Goal: Information Seeking & Learning: Find specific fact

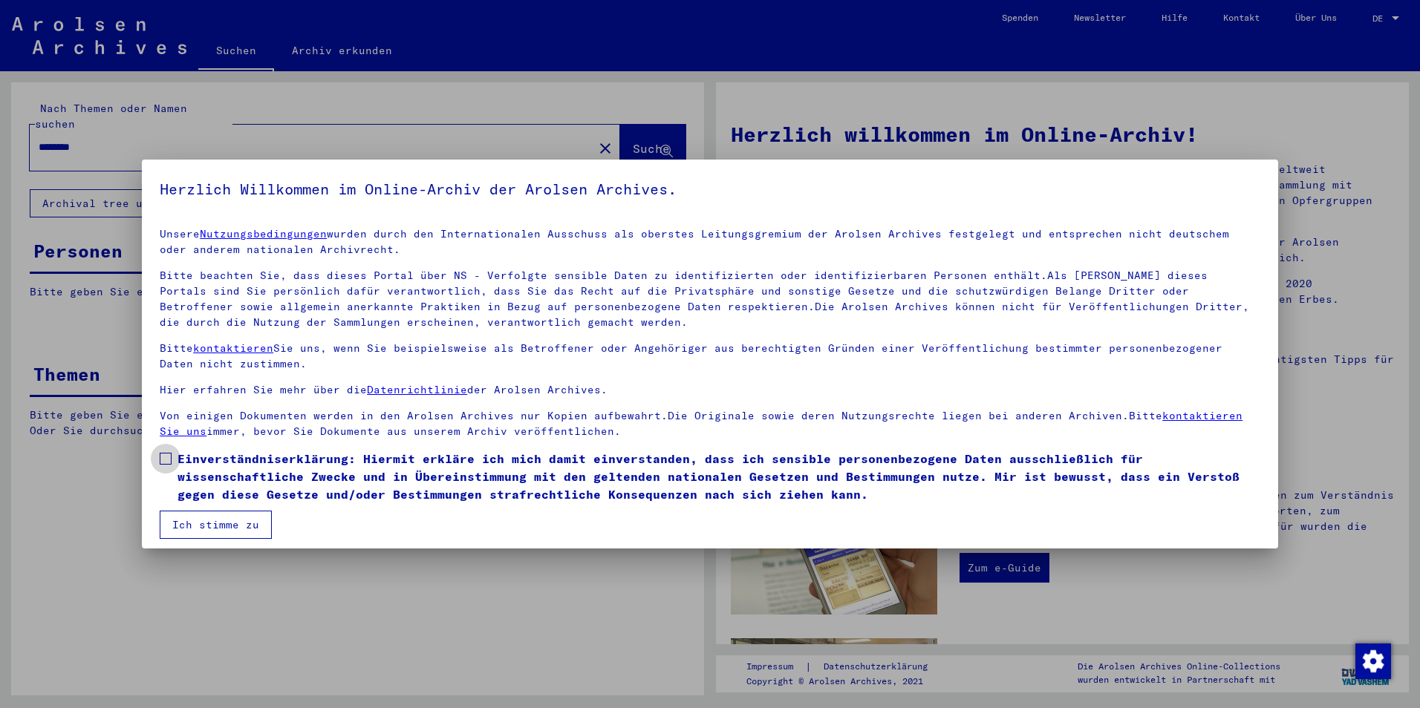
drag, startPoint x: 223, startPoint y: 477, endPoint x: 222, endPoint y: 500, distance: 23.0
click at [223, 478] on span "Einverständniserklärung: Hiermit erkläre ich mich damit einverstanden, dass ich…" at bounding box center [718, 476] width 1082 height 53
click at [223, 506] on mat-checkbox "Einverständniserklärung: Hiermit erkläre ich mich damit einverstanden, dass ich…" at bounding box center [710, 480] width 1100 height 61
click at [245, 524] on button "Ich stimme zu" at bounding box center [216, 525] width 112 height 28
click at [246, 523] on div "Nach Themen oder Namen suchen ******** close Suche Archival tree units Personen…" at bounding box center [357, 394] width 693 height 624
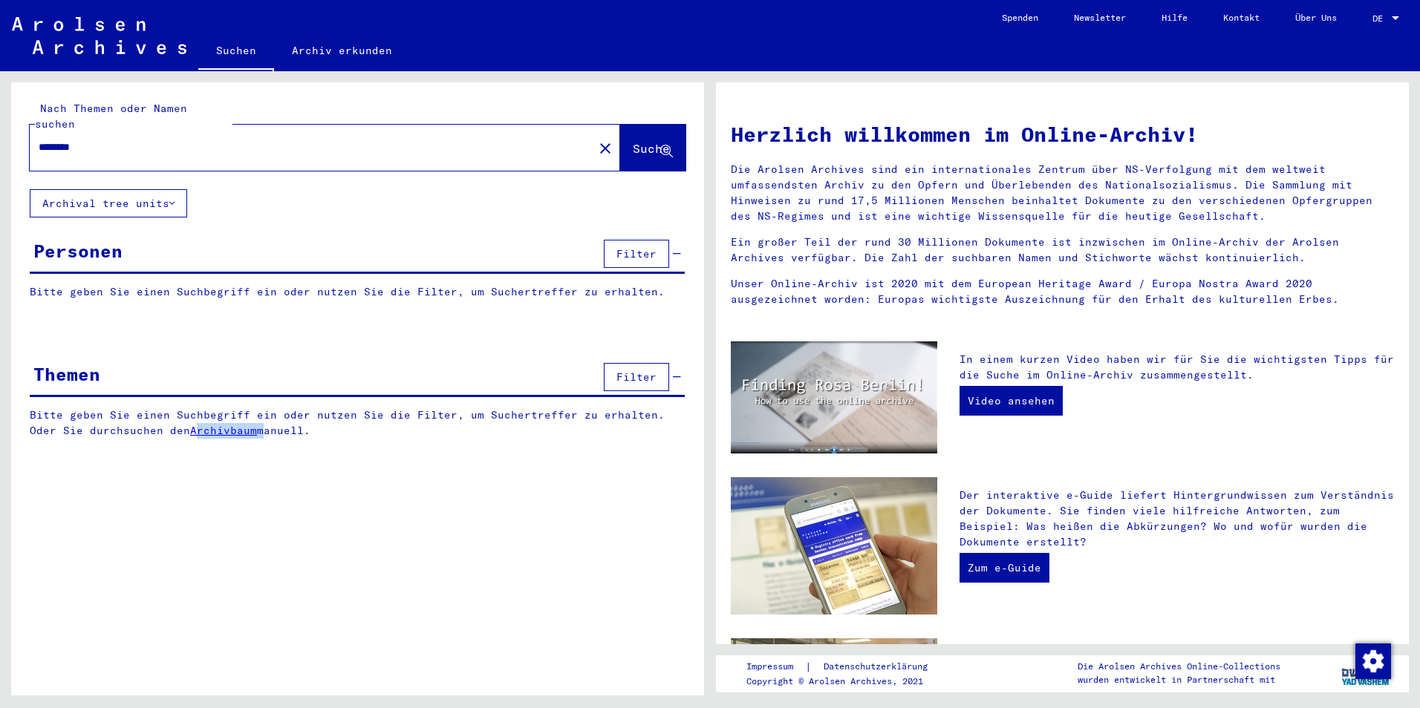
click at [633, 141] on span "Suche" at bounding box center [651, 148] width 37 height 15
click at [659, 141] on span "Suche" at bounding box center [651, 148] width 37 height 15
drag, startPoint x: 659, startPoint y: 135, endPoint x: 623, endPoint y: 125, distance: 37.6
click at [633, 141] on span "Suche" at bounding box center [651, 148] width 37 height 15
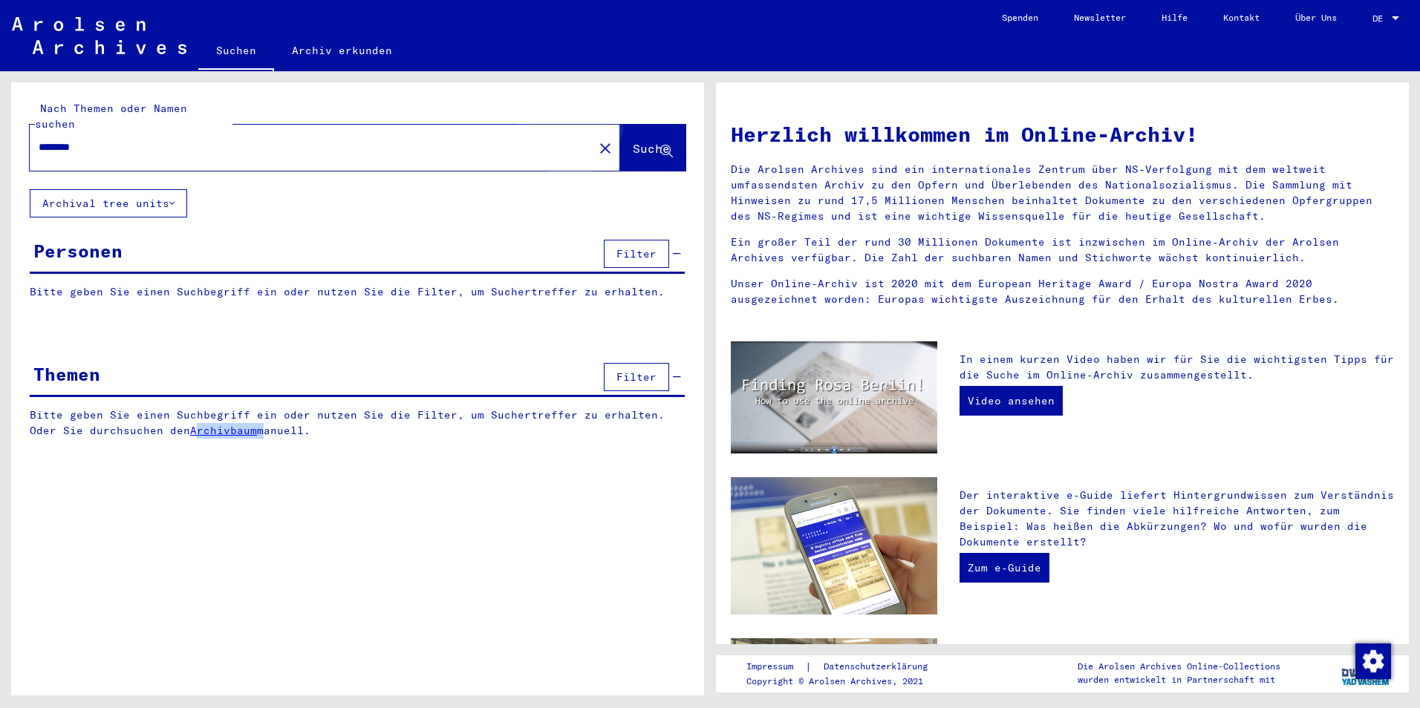
click at [633, 141] on span "Suche" at bounding box center [651, 148] width 37 height 15
